Goal: Transaction & Acquisition: Purchase product/service

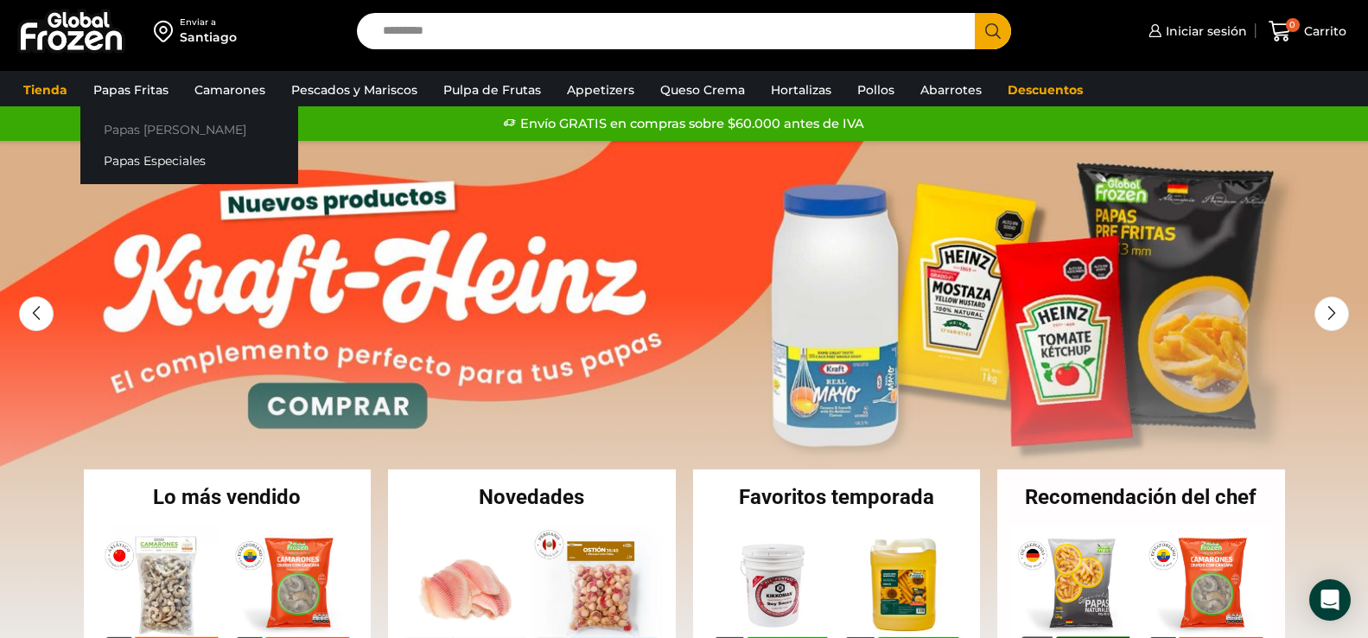
click at [160, 132] on link "Papas [PERSON_NAME]" at bounding box center [189, 129] width 218 height 32
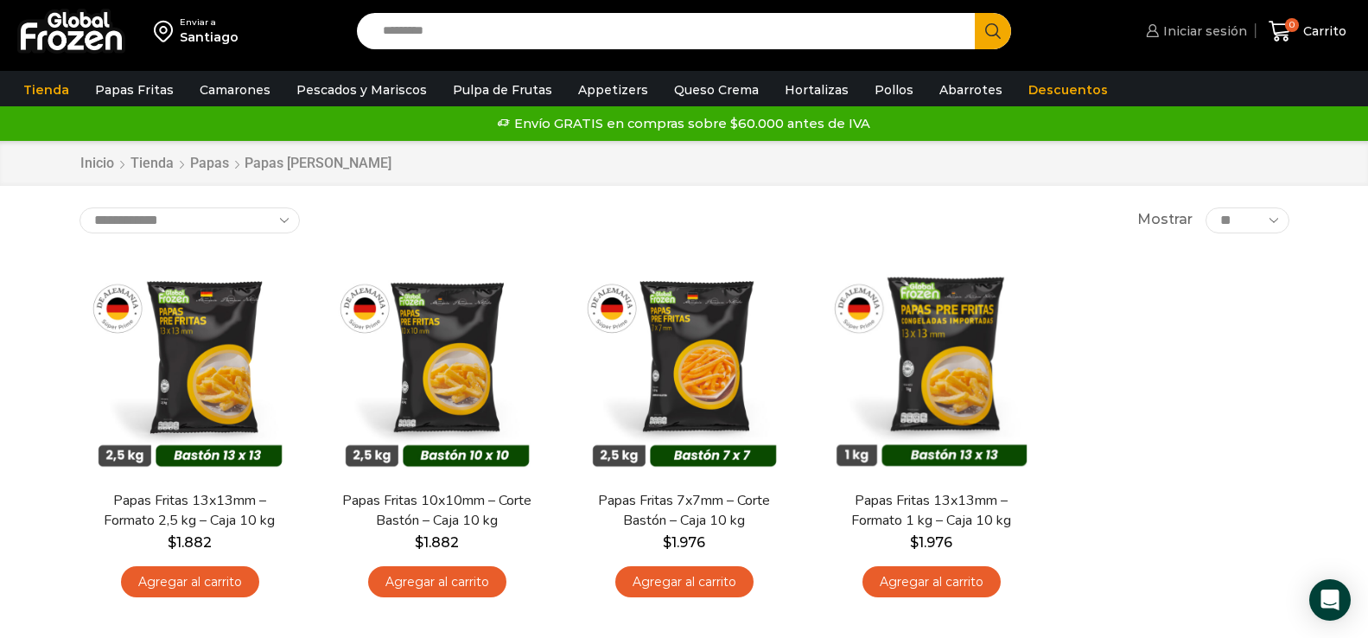
click at [1209, 29] on span "Iniciar sesión" at bounding box center [1203, 30] width 88 height 17
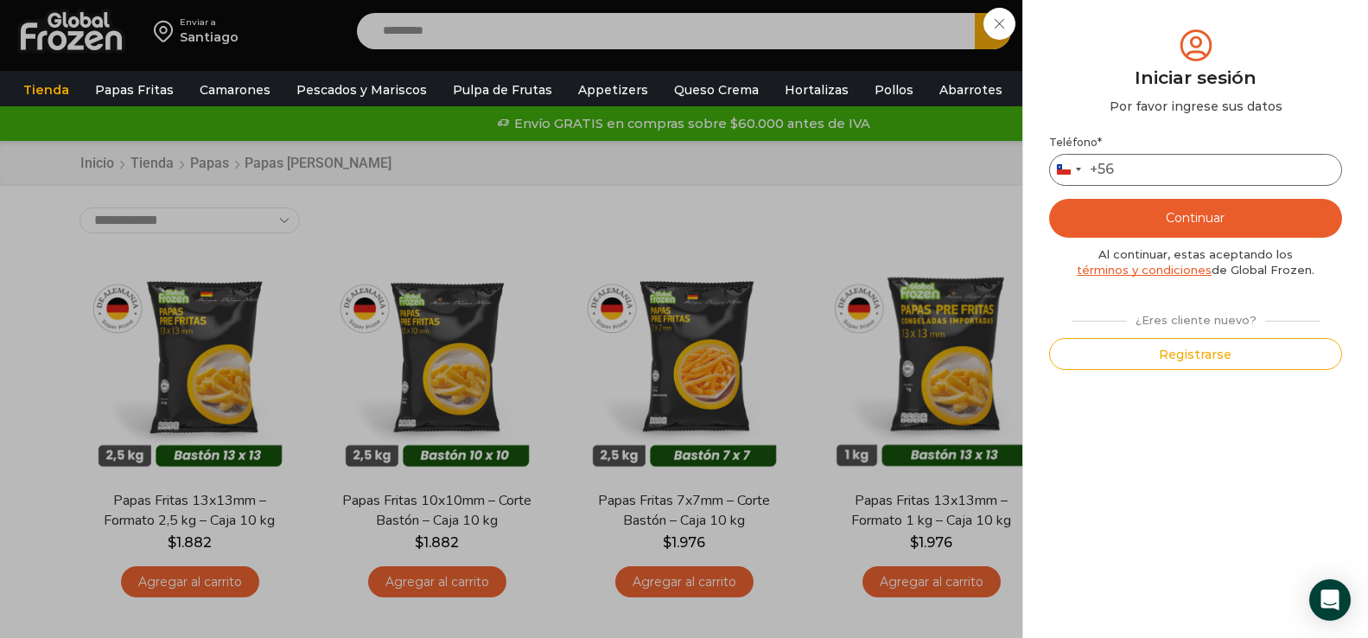
click at [1172, 164] on input "Teléfono *" at bounding box center [1195, 170] width 293 height 32
type input "*********"
click at [1194, 220] on button "Continuar" at bounding box center [1195, 218] width 293 height 39
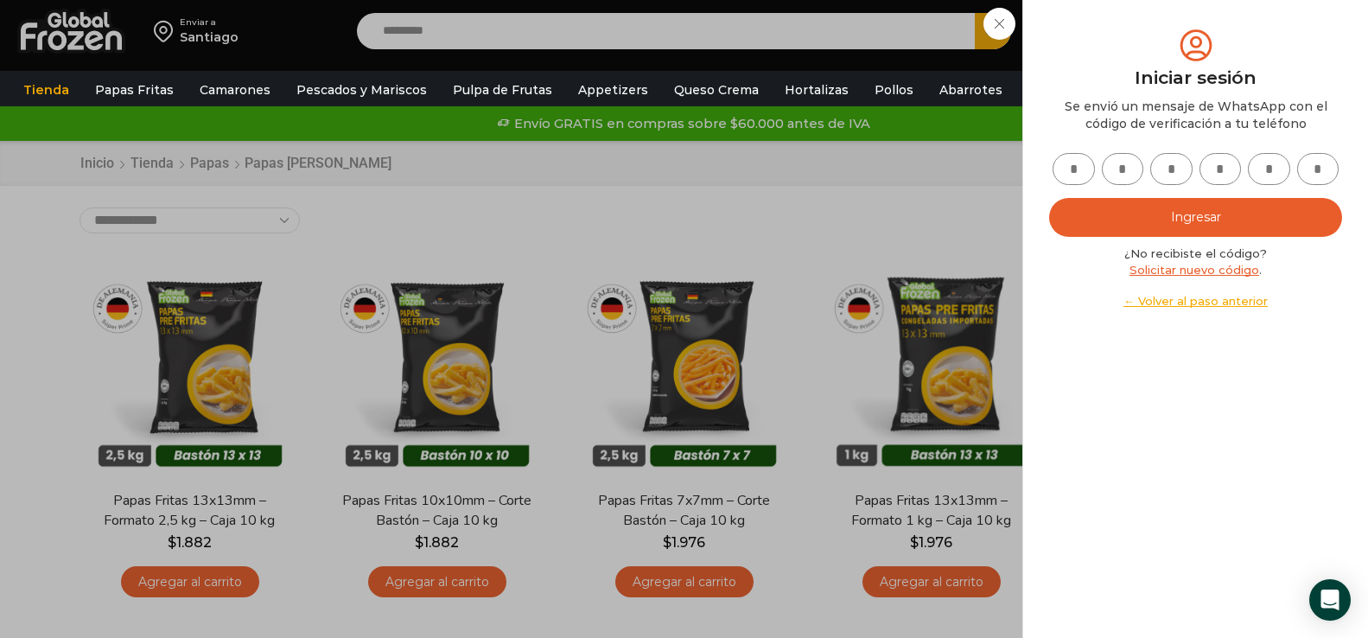
click at [1084, 162] on input "text" at bounding box center [1073, 169] width 42 height 32
type input "*"
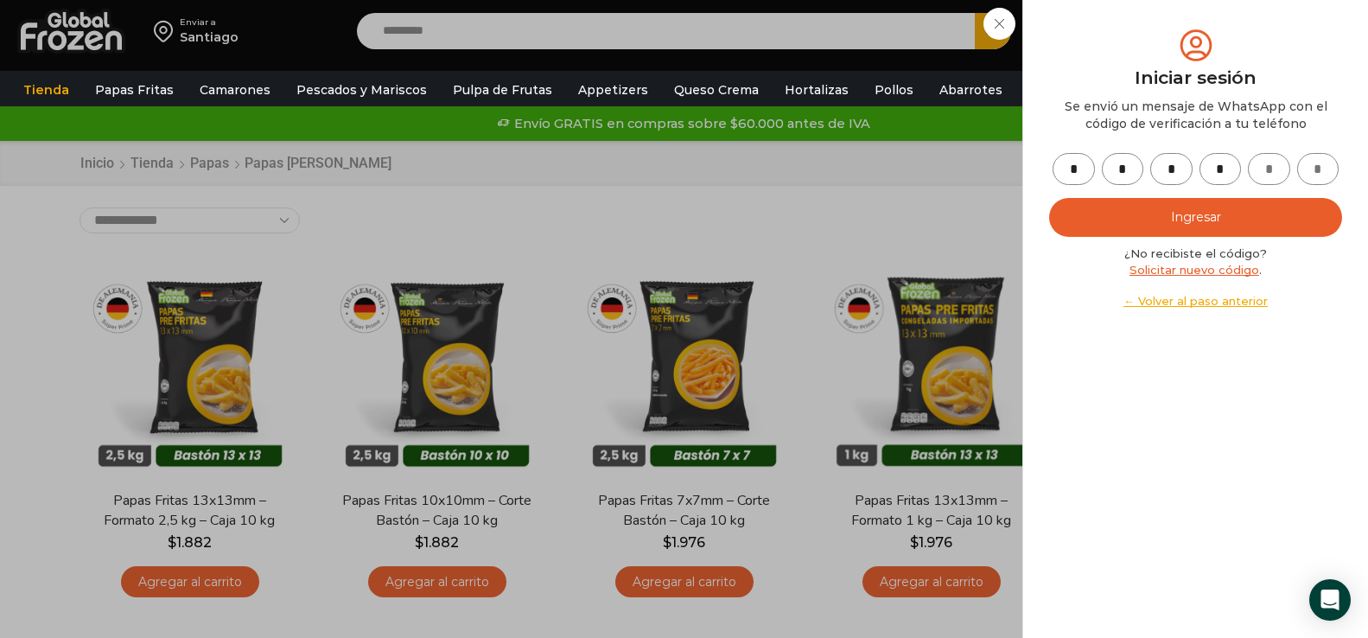
type input "*"
click at [1220, 210] on button "Ingresar" at bounding box center [1195, 217] width 293 height 39
click at [1164, 220] on button "Ingresar" at bounding box center [1195, 217] width 293 height 39
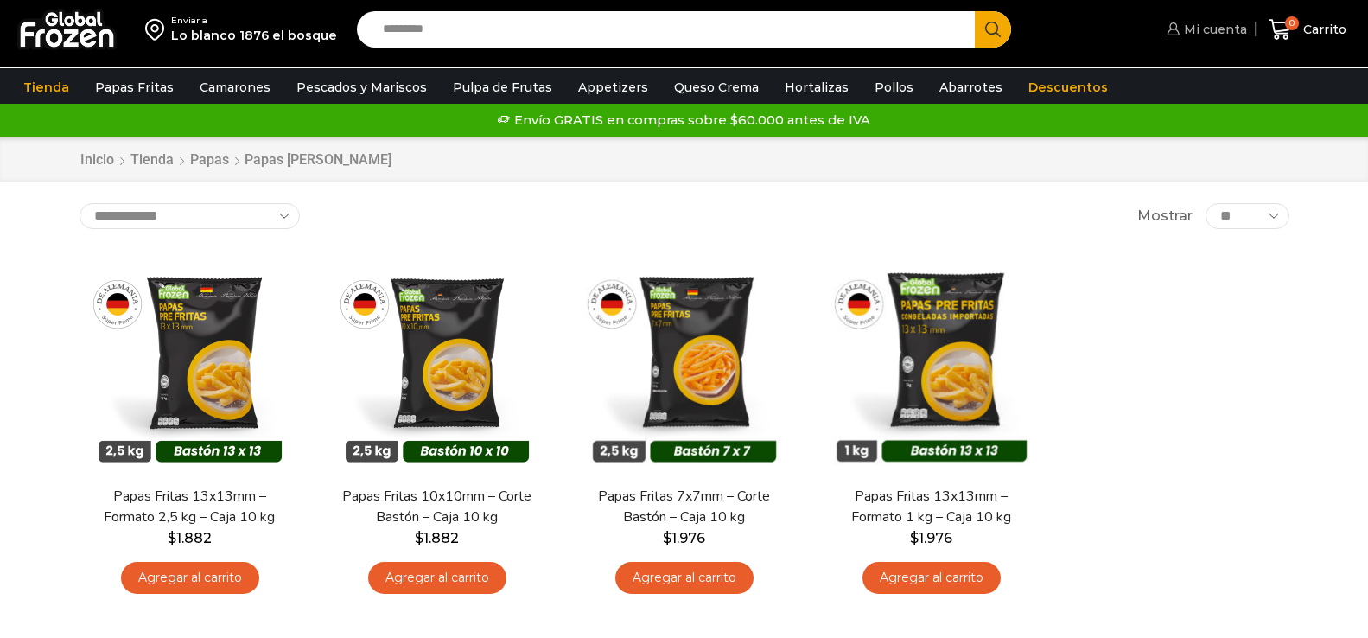
click at [1211, 29] on span "Mi cuenta" at bounding box center [1212, 29] width 67 height 17
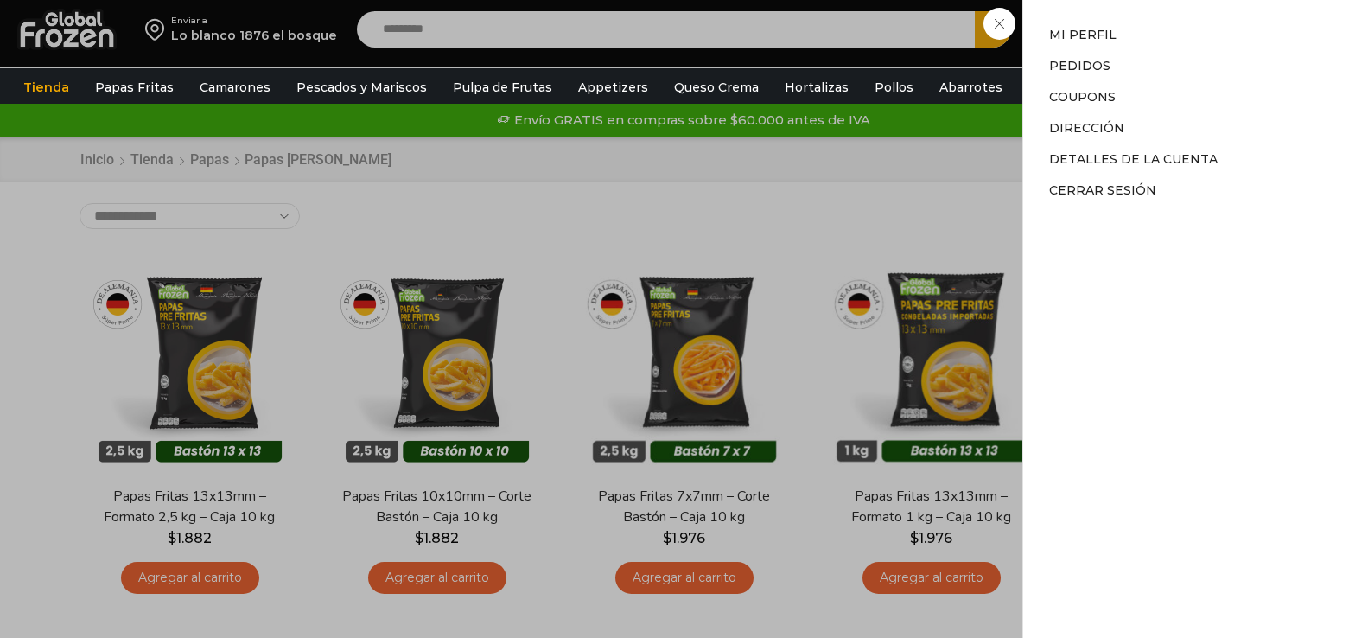
click at [1162, 47] on div "Mi cuenta Mi cuenta Mi perfil Pedidos Descargas Coupons Dirección Detalles de l…" at bounding box center [1204, 29] width 85 height 35
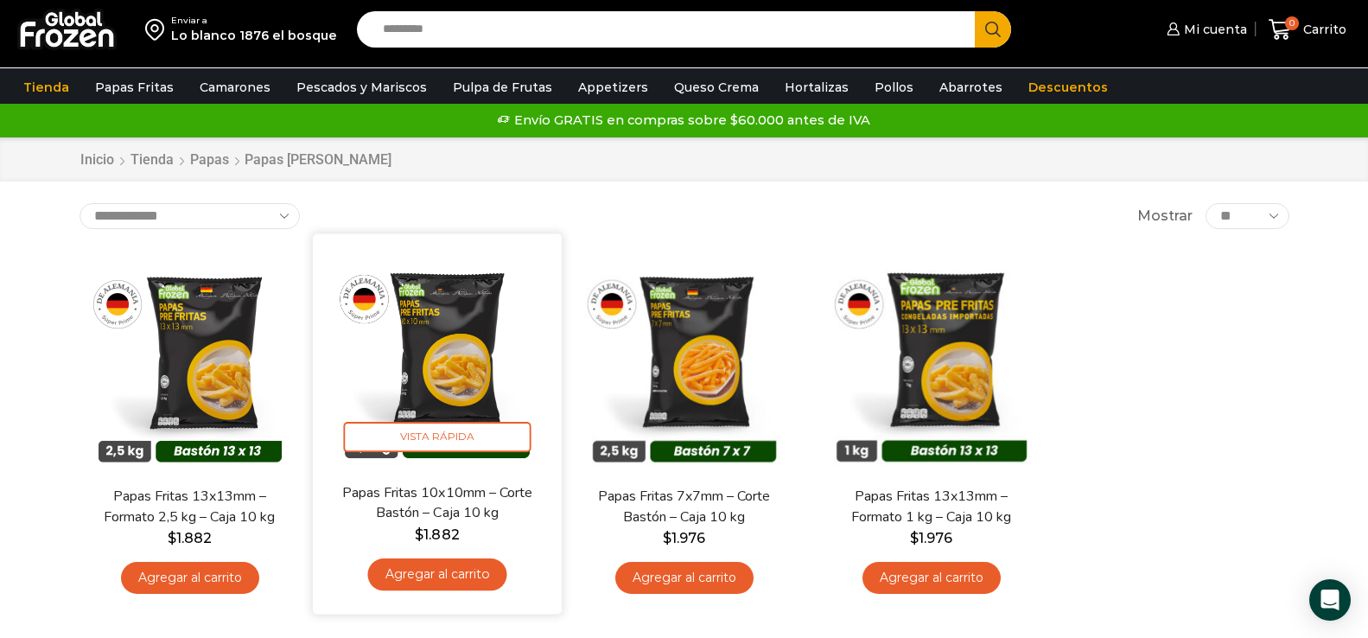
click at [442, 589] on link "Agregar al carrito" at bounding box center [436, 575] width 139 height 32
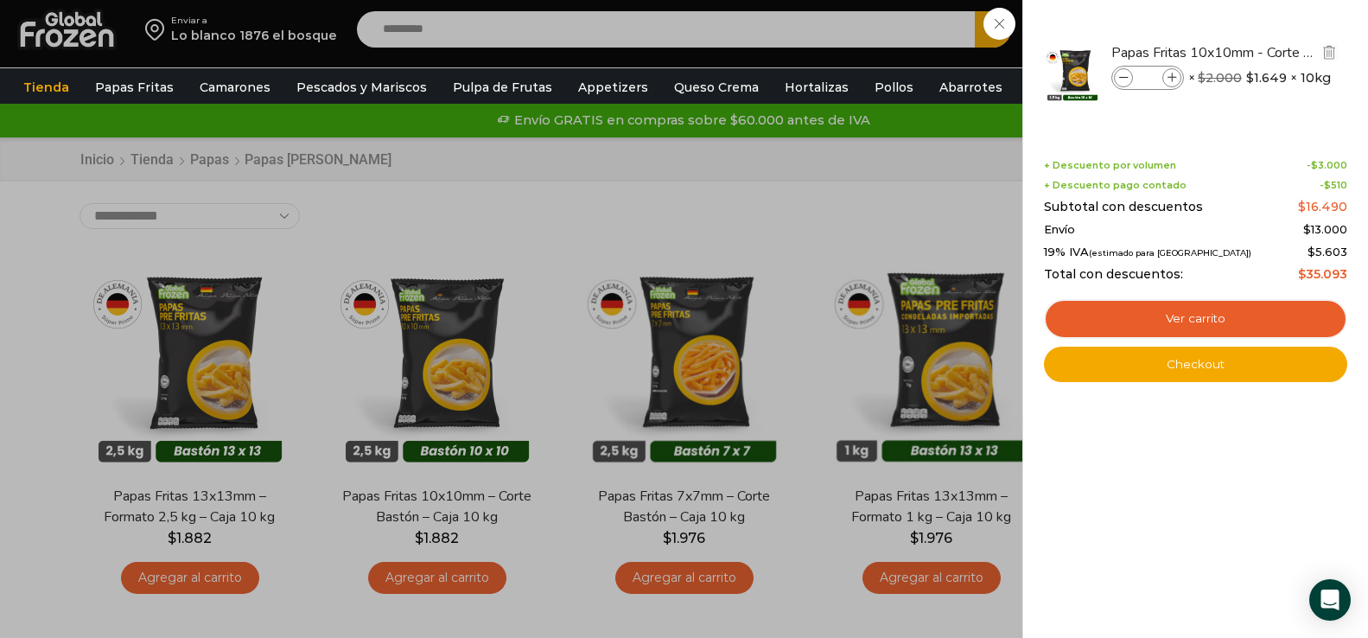
click at [1167, 73] on icon at bounding box center [1172, 78] width 10 height 10
type input "*"
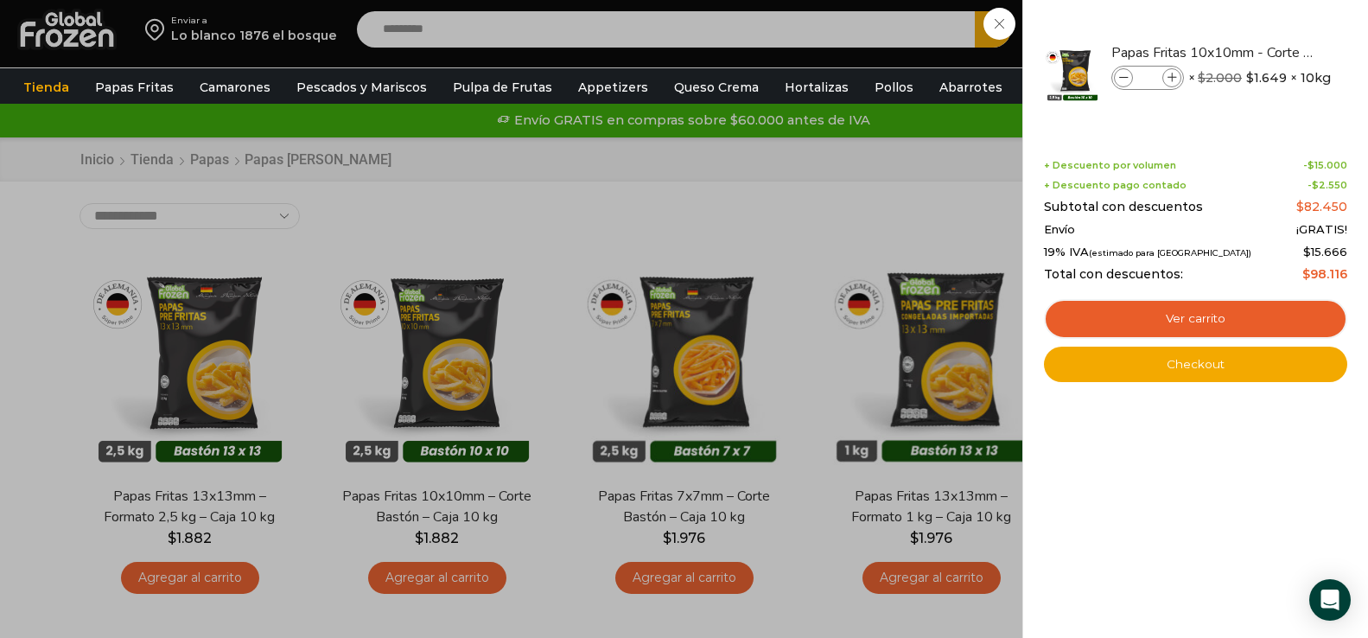
click at [1264, 50] on div "5 Carrito 5 5 Shopping Cart *" at bounding box center [1307, 30] width 86 height 41
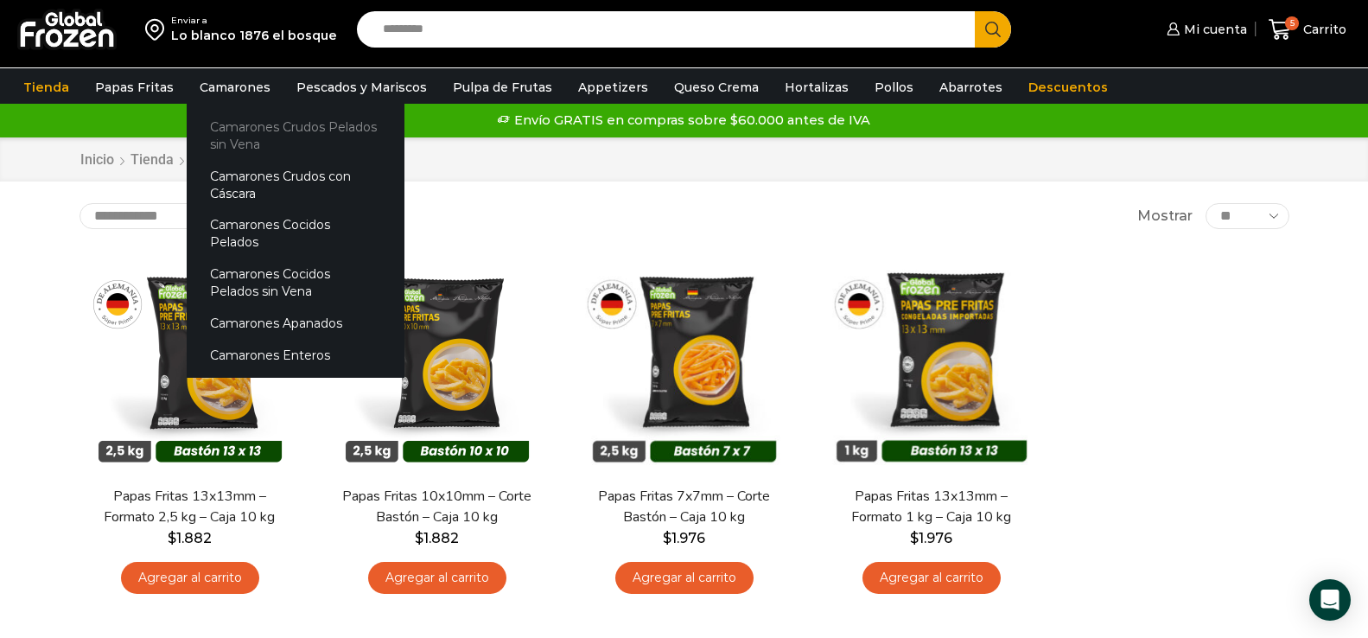
click at [228, 133] on link "Camarones Crudos Pelados sin Vena" at bounding box center [296, 135] width 218 height 49
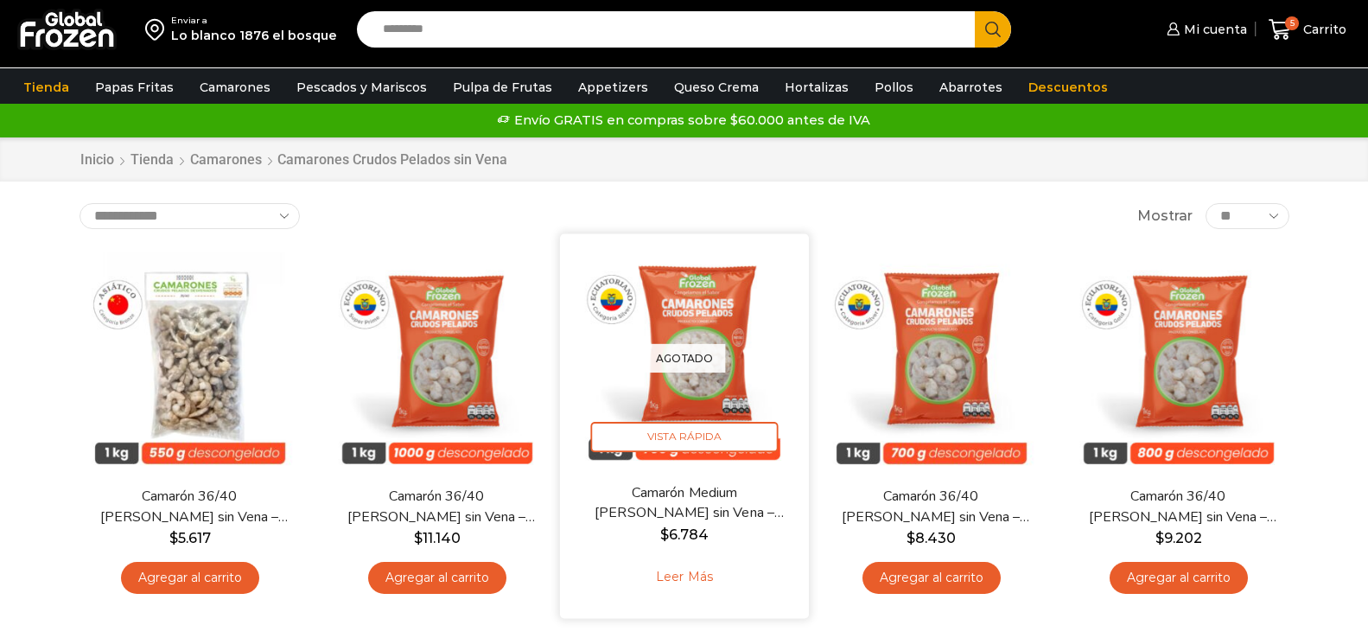
click at [691, 341] on img at bounding box center [684, 358] width 223 height 223
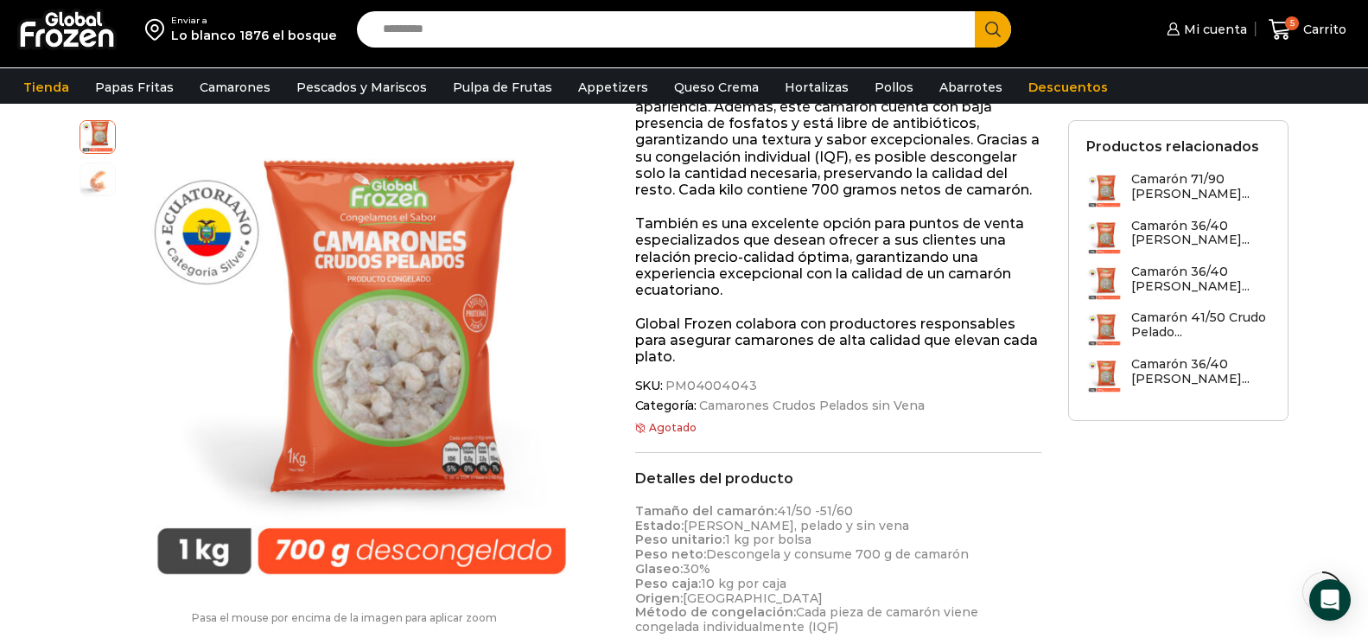
scroll to position [475, 0]
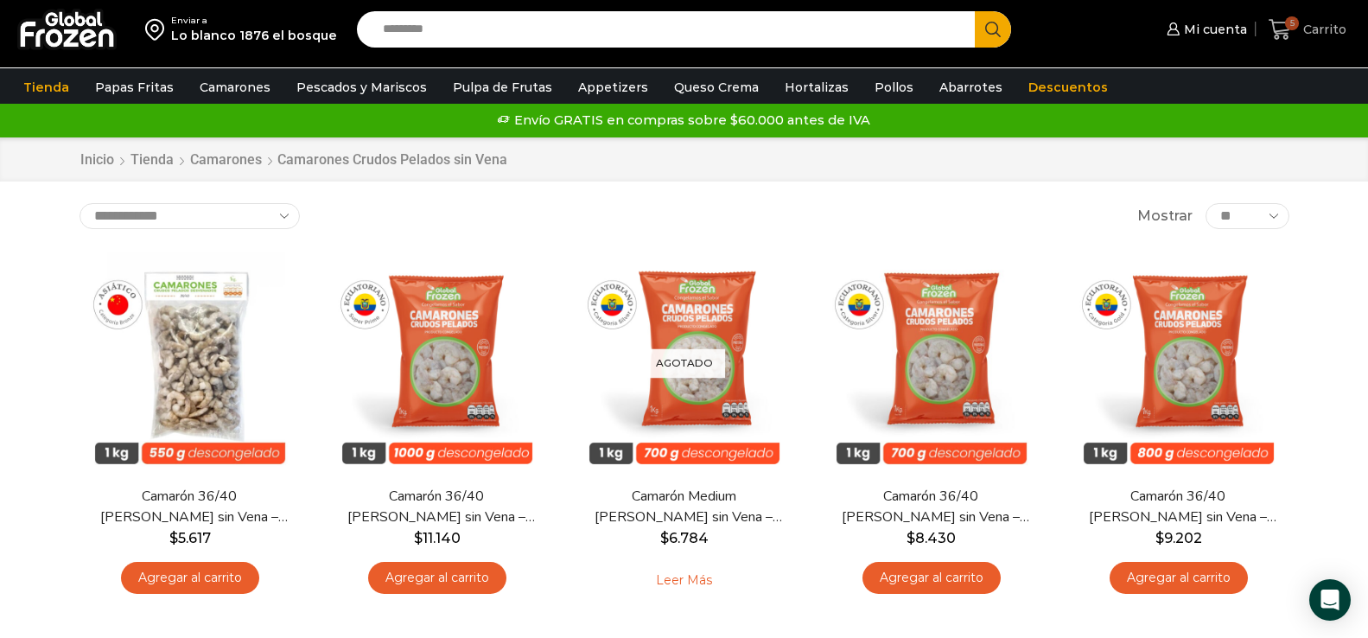
click at [1323, 28] on span "Carrito" at bounding box center [1322, 29] width 48 height 17
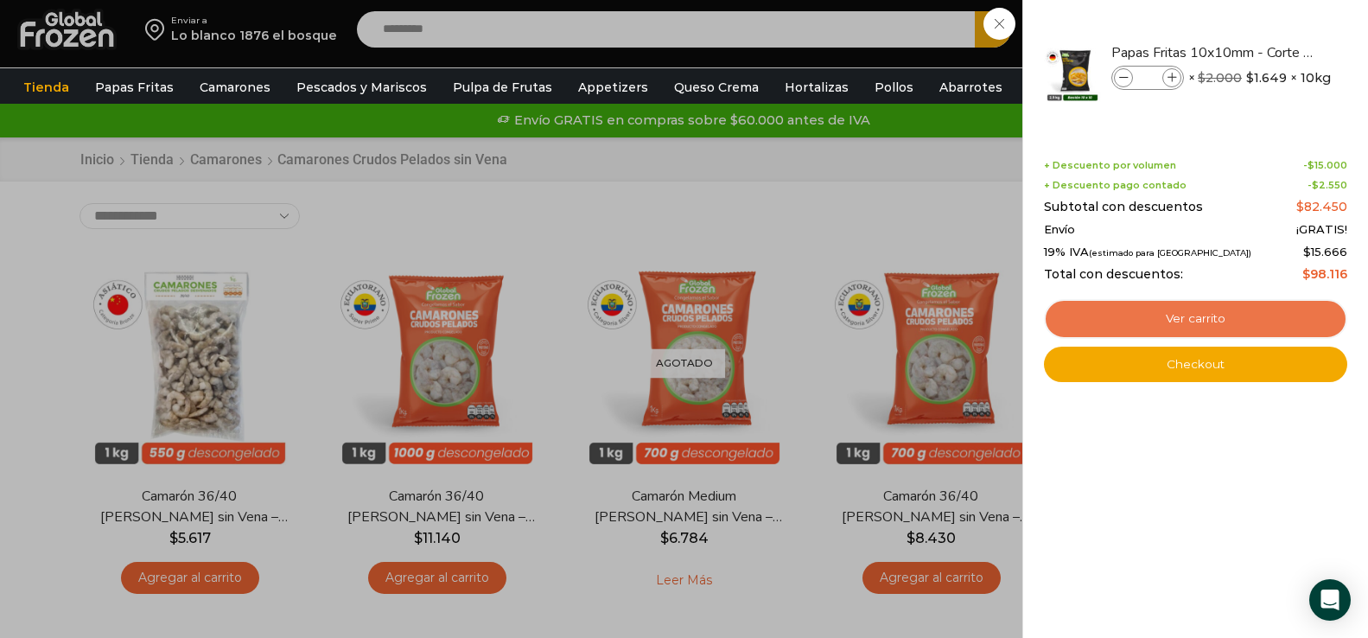
click at [1222, 308] on link "Ver carrito" at bounding box center [1195, 319] width 303 height 40
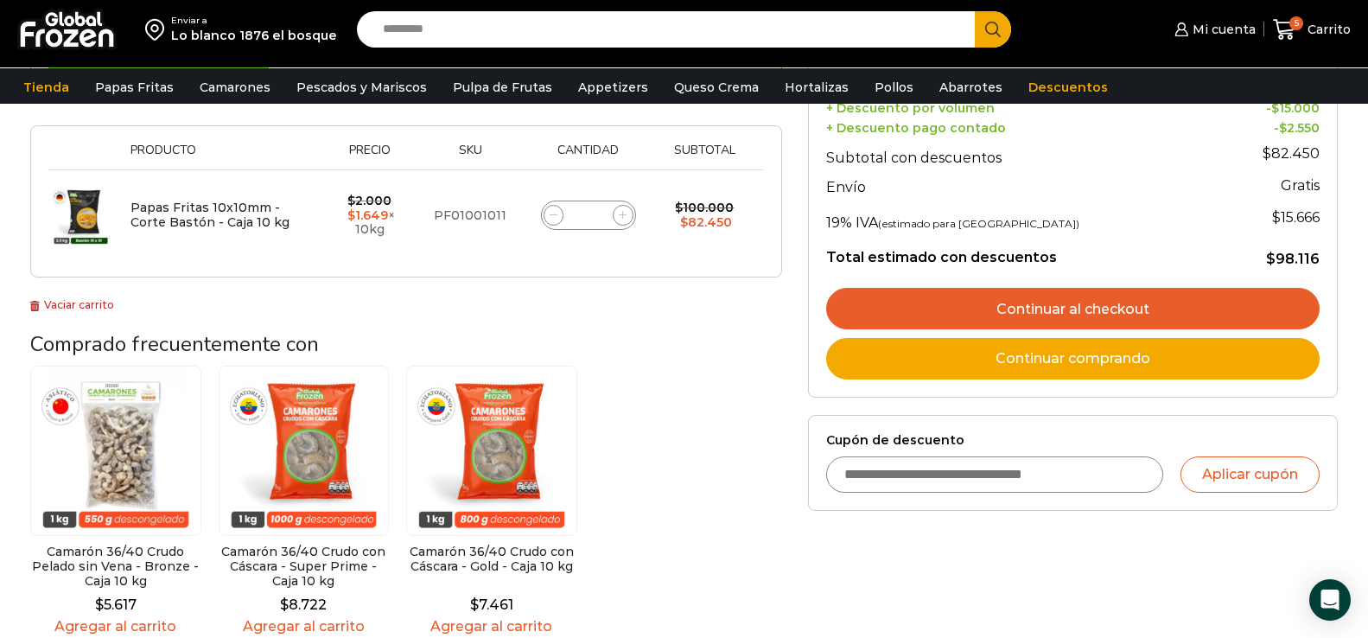
scroll to position [173, 0]
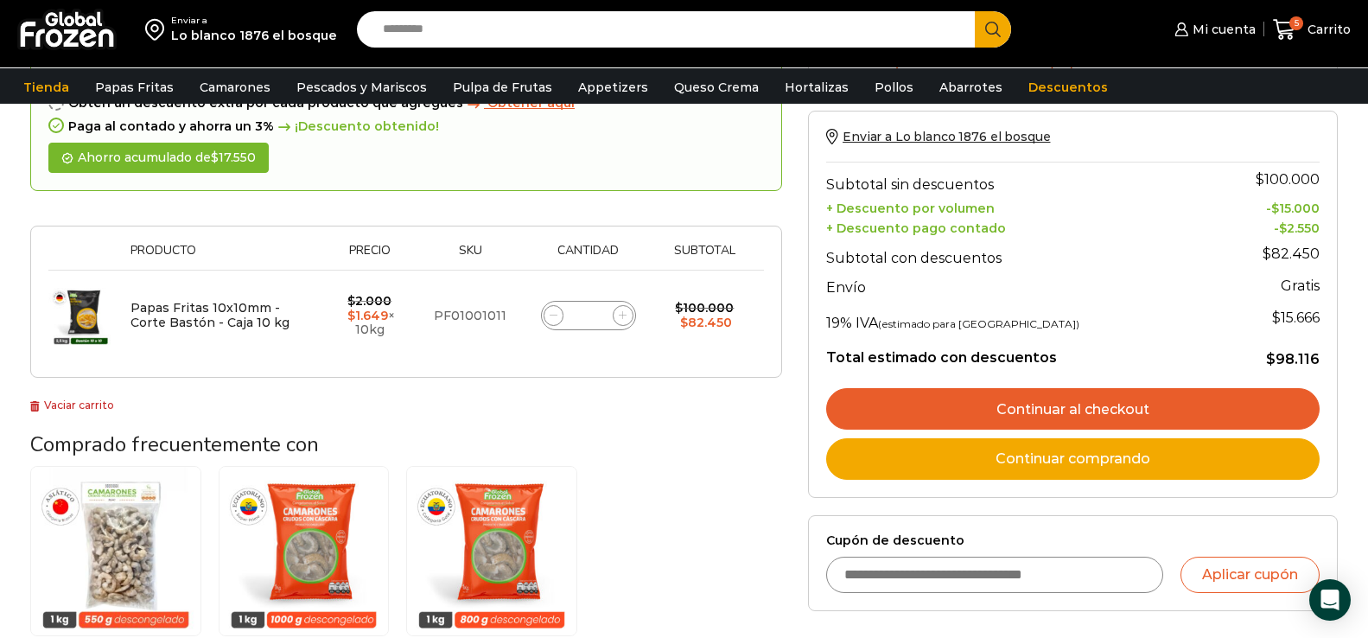
click at [1092, 403] on link "Continuar al checkout" at bounding box center [1072, 408] width 493 height 41
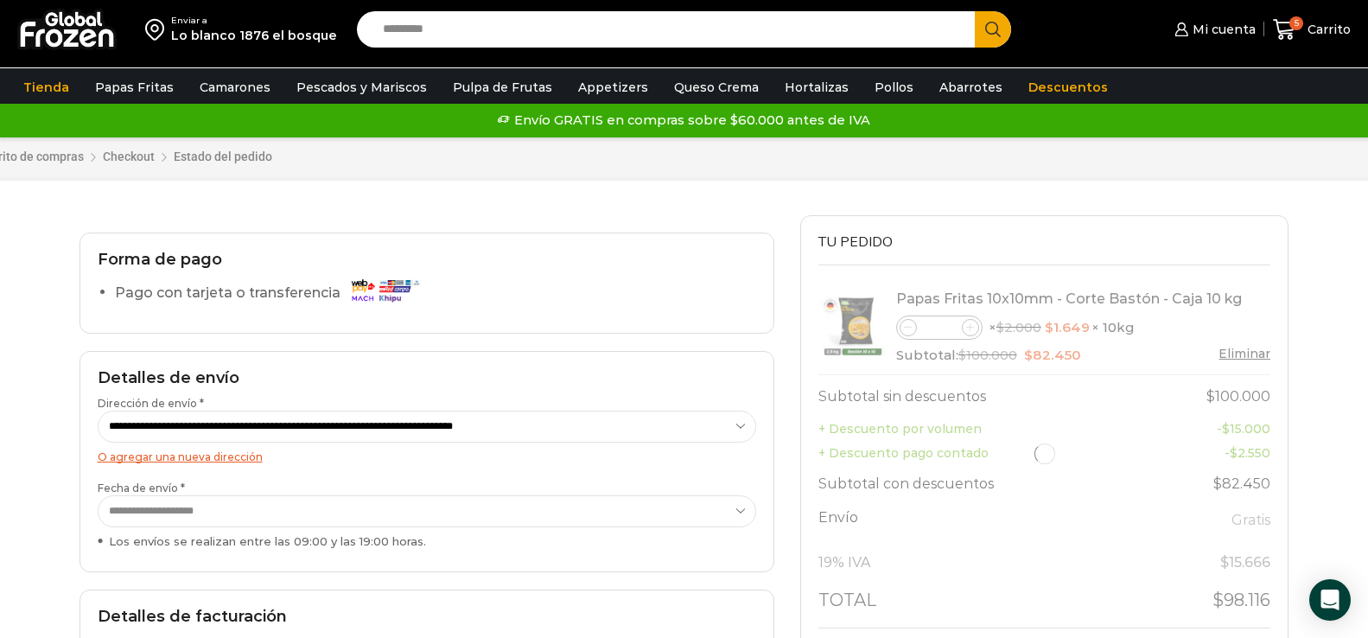
click at [485, 427] on select "**********" at bounding box center [427, 426] width 658 height 32
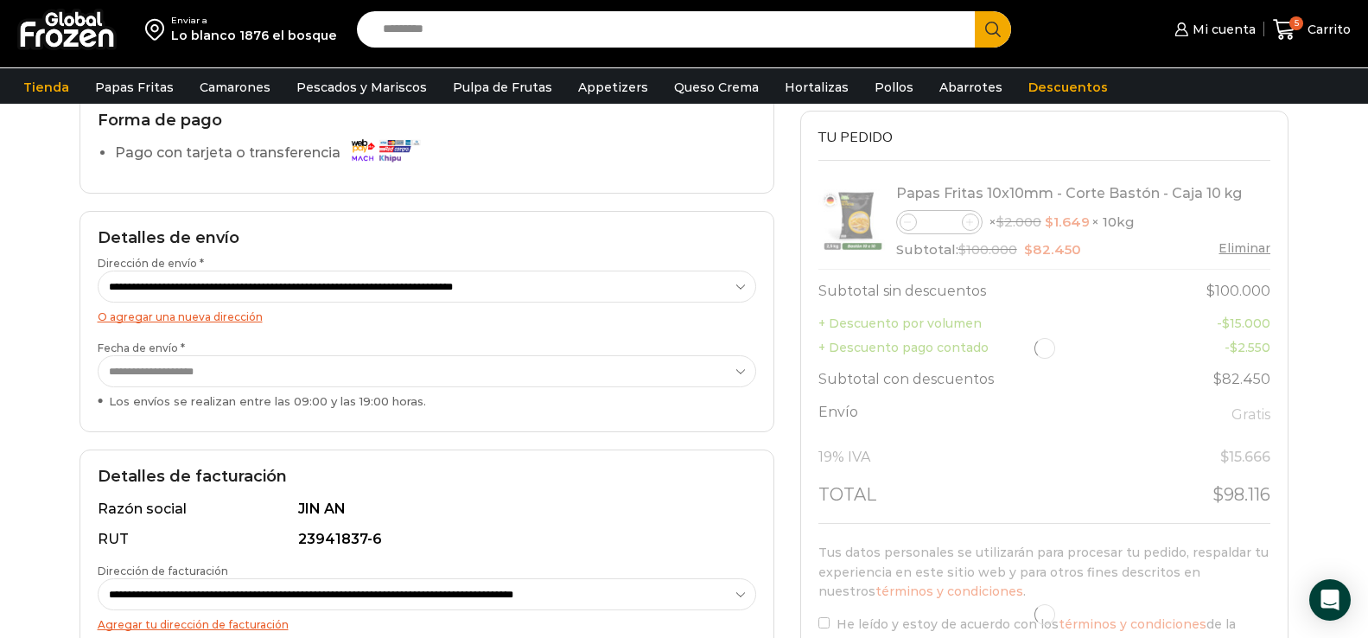
scroll to position [173, 0]
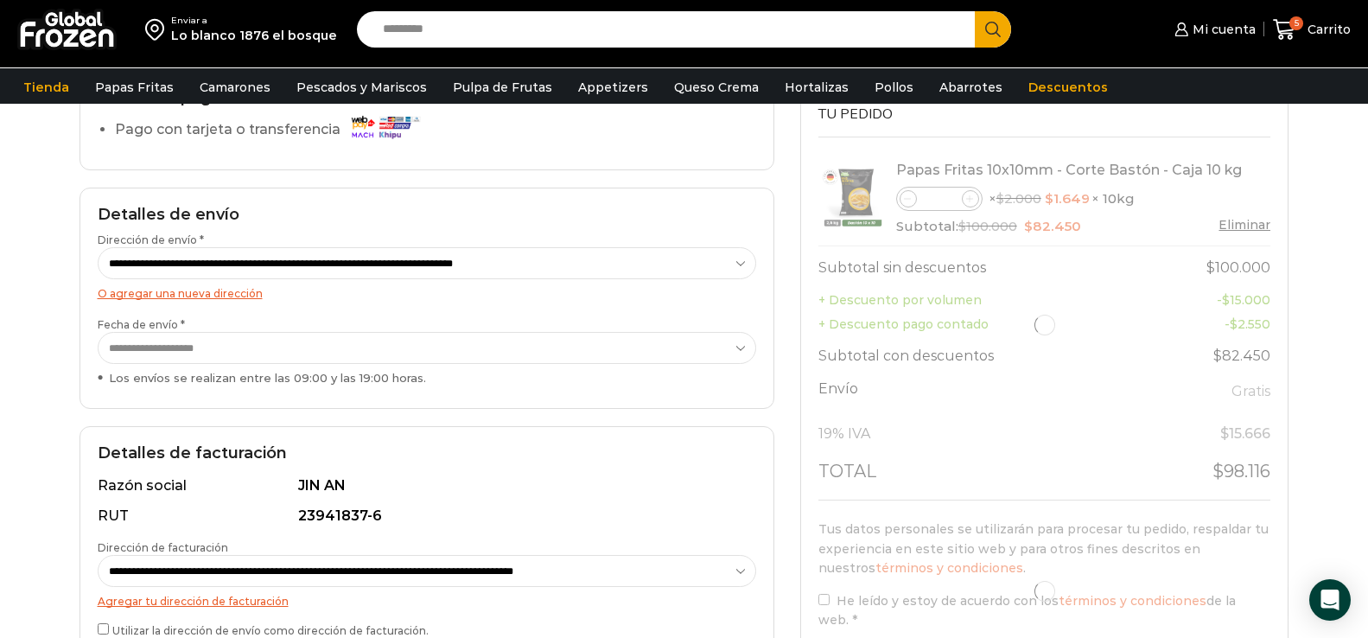
click at [368, 355] on select "**********" at bounding box center [427, 348] width 658 height 32
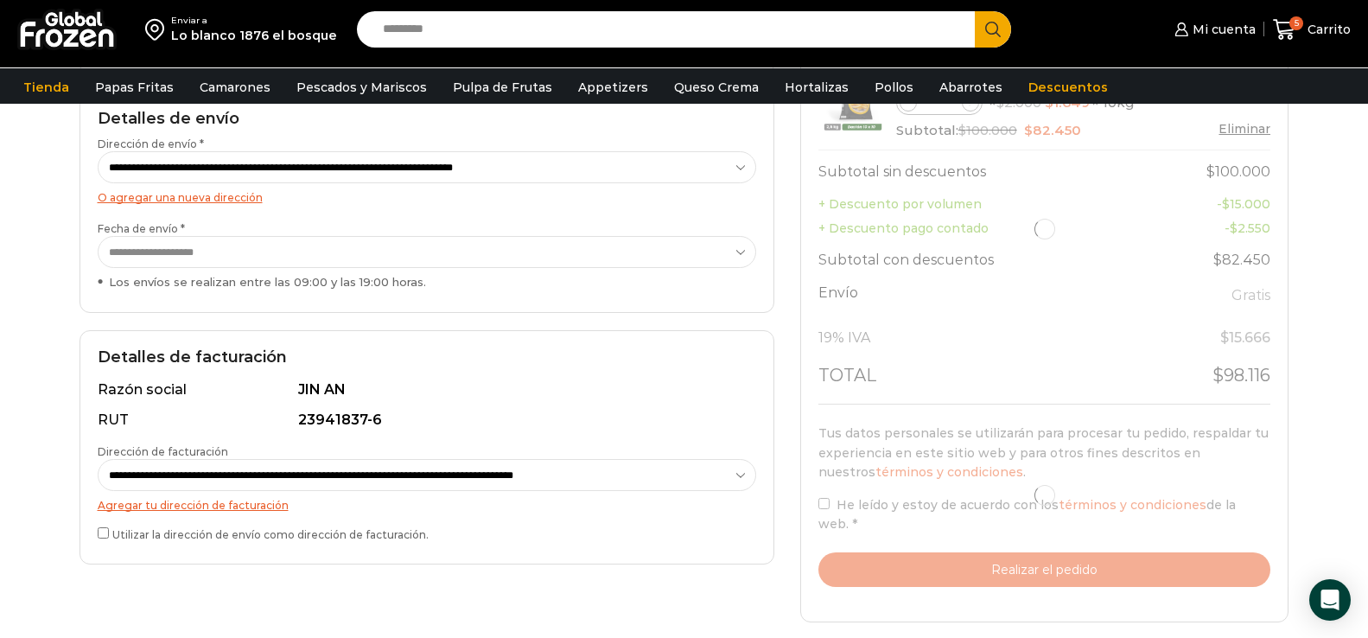
scroll to position [346, 0]
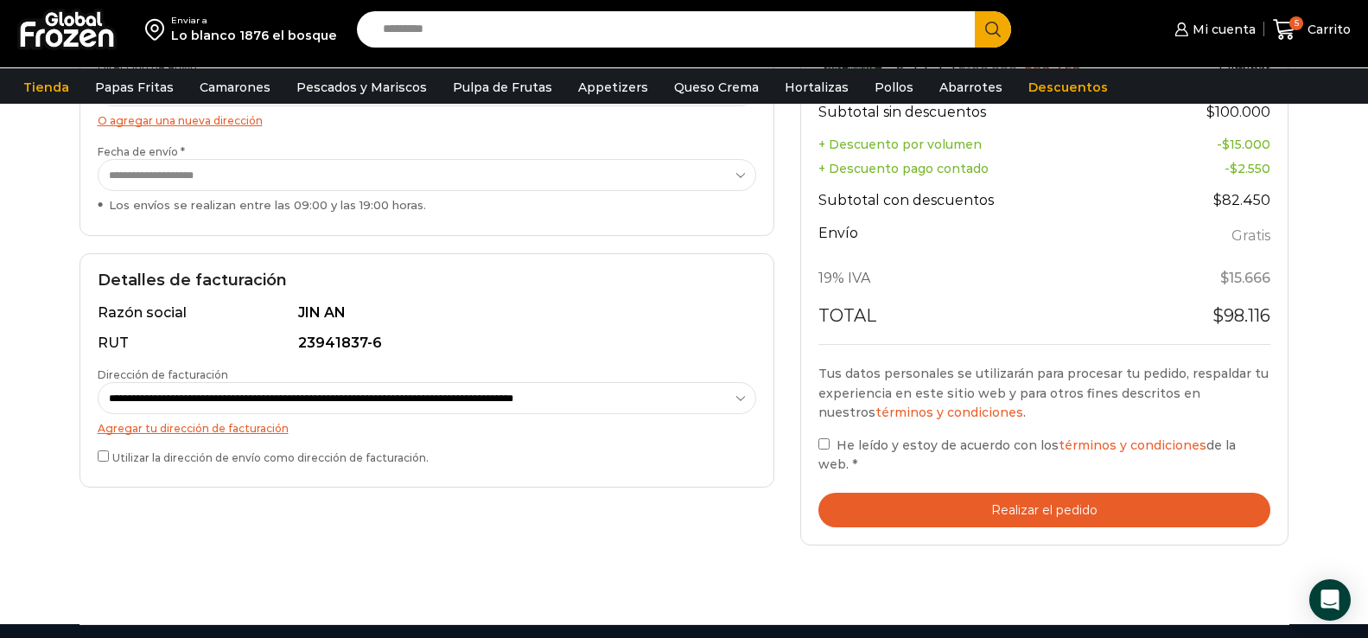
click at [1060, 510] on button "Realizar el pedido" at bounding box center [1044, 509] width 453 height 35
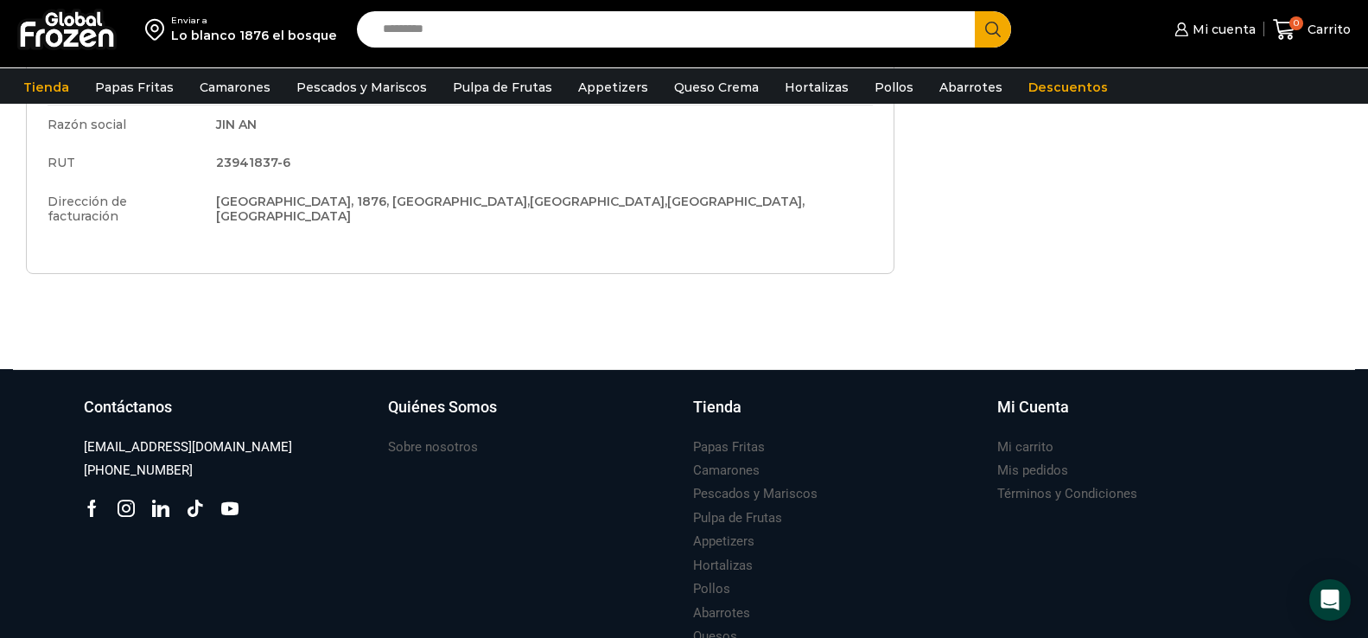
scroll to position [648, 0]
